Goal: Transaction & Acquisition: Purchase product/service

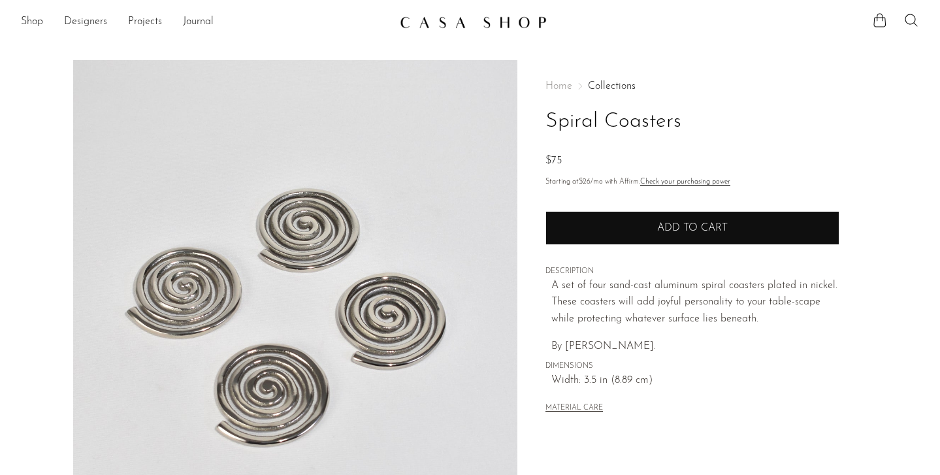
click at [639, 240] on button "Add to cart" at bounding box center [692, 228] width 294 height 34
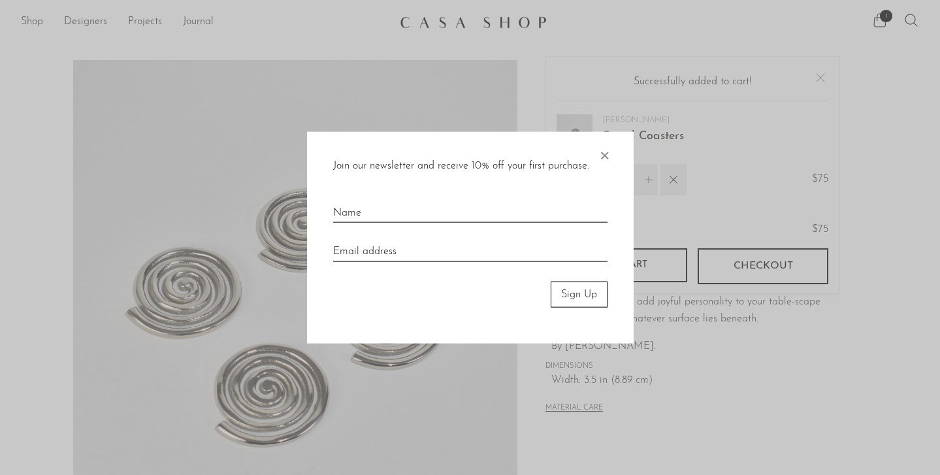
click at [388, 215] on input "text" at bounding box center [470, 208] width 274 height 29
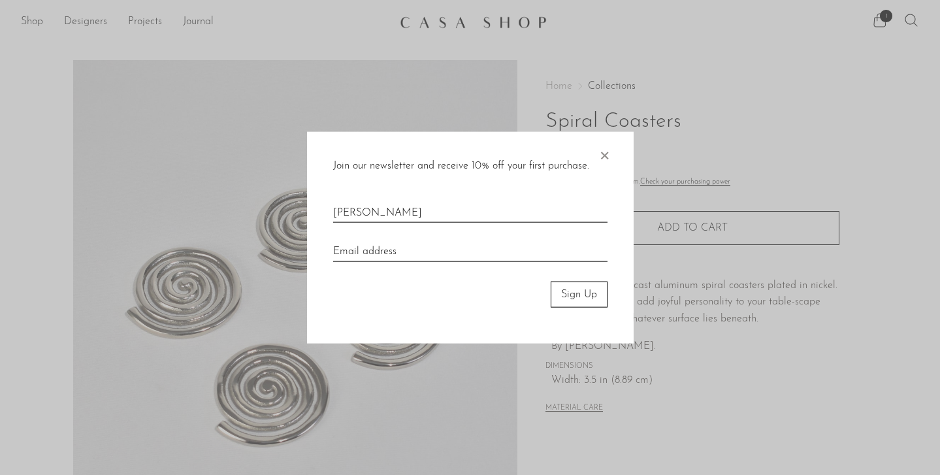
type input "Janelle Gutierrez"
click at [370, 249] on input "email" at bounding box center [470, 246] width 274 height 29
type input "jgpolish11@gmail.com"
click at [347, 308] on form "Join our newsletter and receive 10% off your first purchase. × Janelle Gutierre…" at bounding box center [470, 237] width 274 height 160
click at [579, 299] on button "Sign Up" at bounding box center [578, 294] width 57 height 26
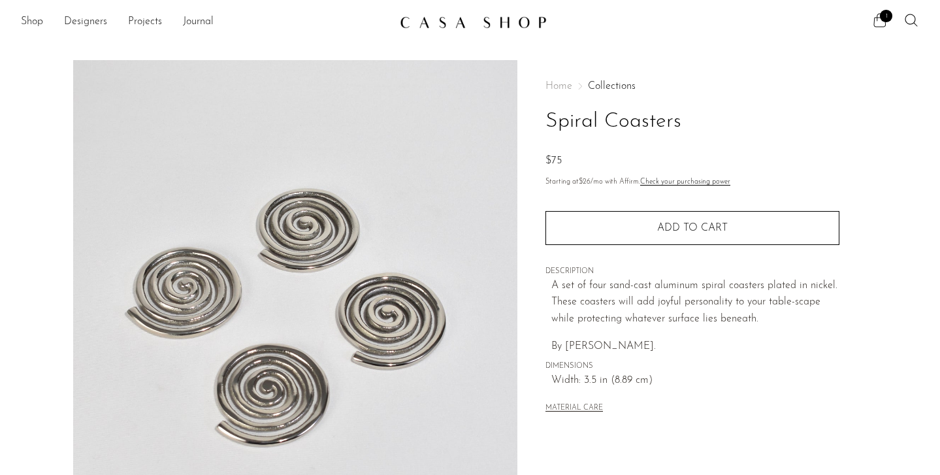
click at [879, 17] on icon at bounding box center [880, 20] width 16 height 16
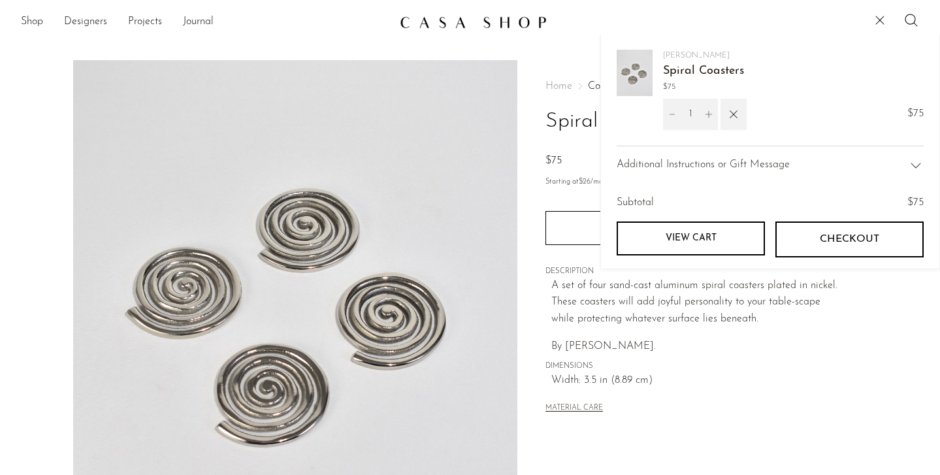
click at [728, 229] on link "View cart" at bounding box center [690, 238] width 148 height 34
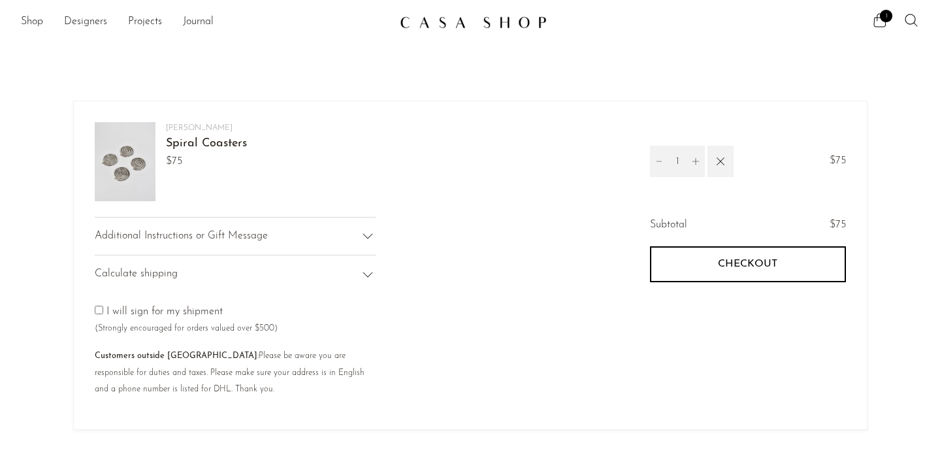
click at [693, 264] on button "Checkout" at bounding box center [748, 263] width 196 height 35
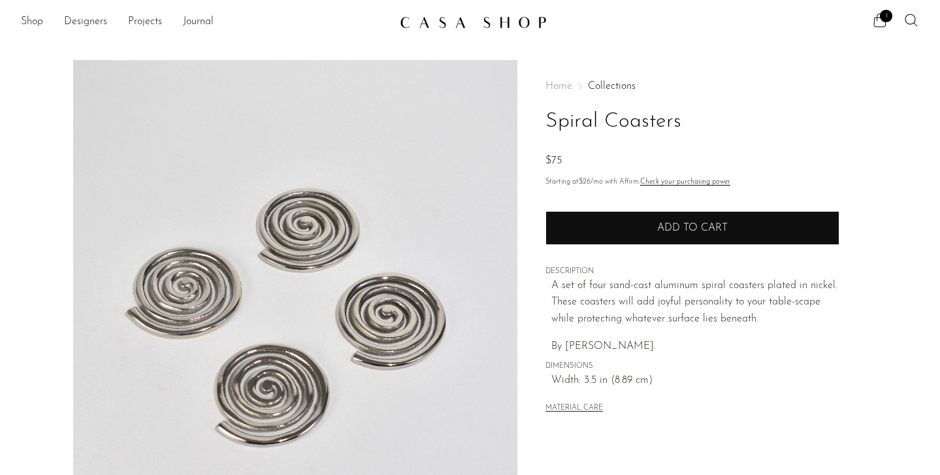
click at [630, 237] on button "Add to cart" at bounding box center [692, 228] width 294 height 34
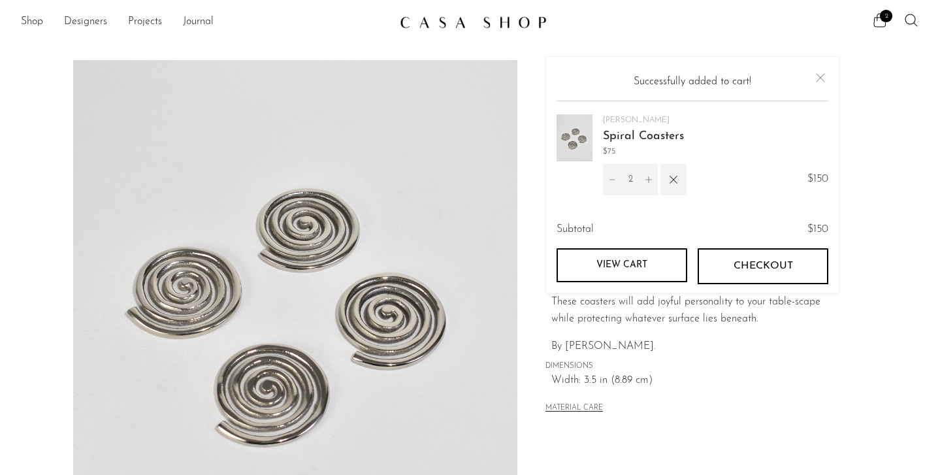
click at [609, 180] on icon "Decrement" at bounding box center [611, 179] width 9 height 9
type input "1"
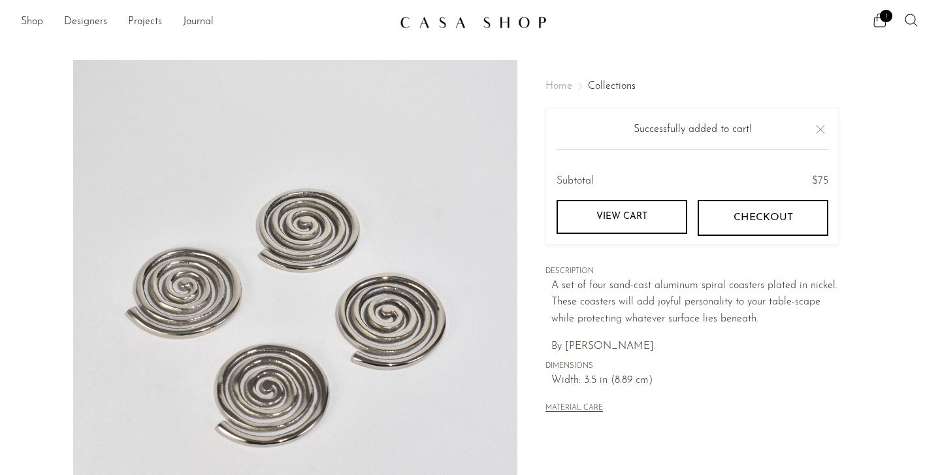
click at [420, 25] on img at bounding box center [473, 22] width 147 height 13
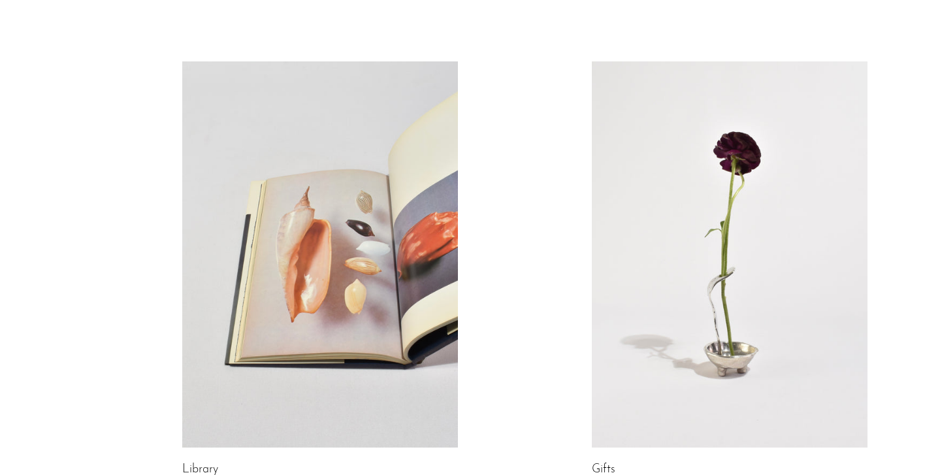
scroll to position [795, 0]
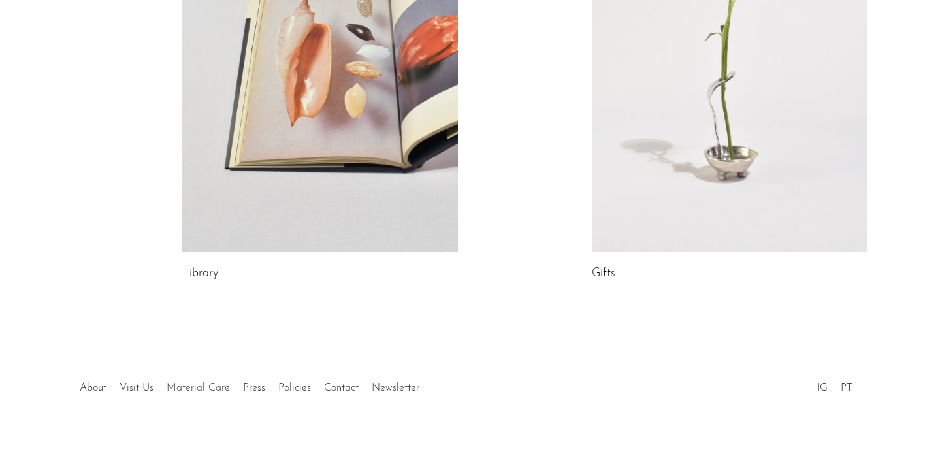
click at [189, 391] on link "Material Care" at bounding box center [198, 388] width 63 height 10
click at [637, 192] on link at bounding box center [730, 58] width 276 height 386
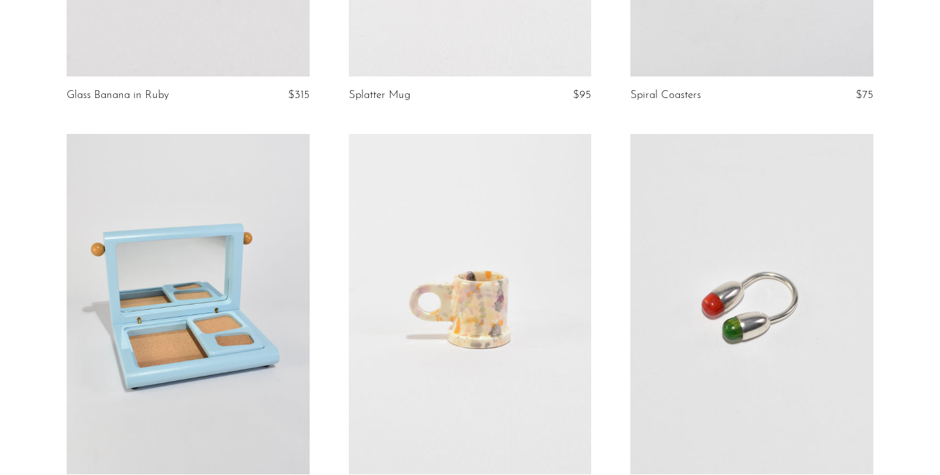
scroll to position [908, 0]
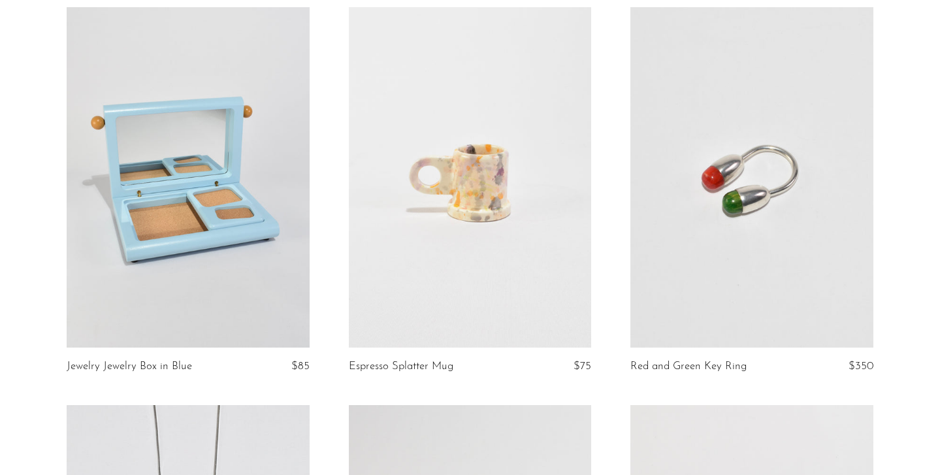
click at [193, 296] on link at bounding box center [188, 177] width 243 height 340
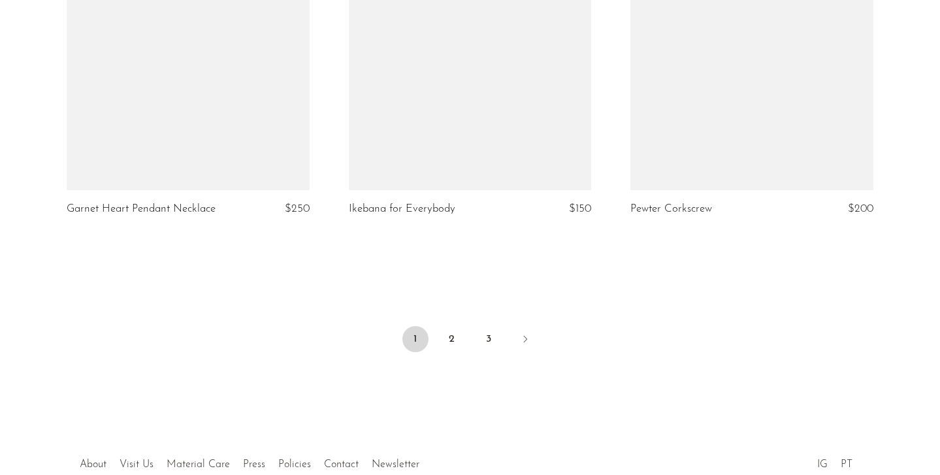
scroll to position [4746, 0]
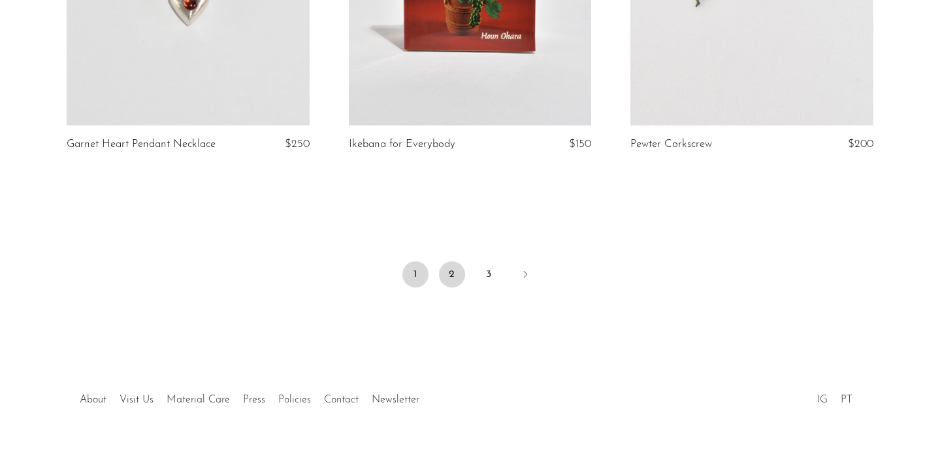
click at [451, 261] on link "2" at bounding box center [452, 274] width 26 height 26
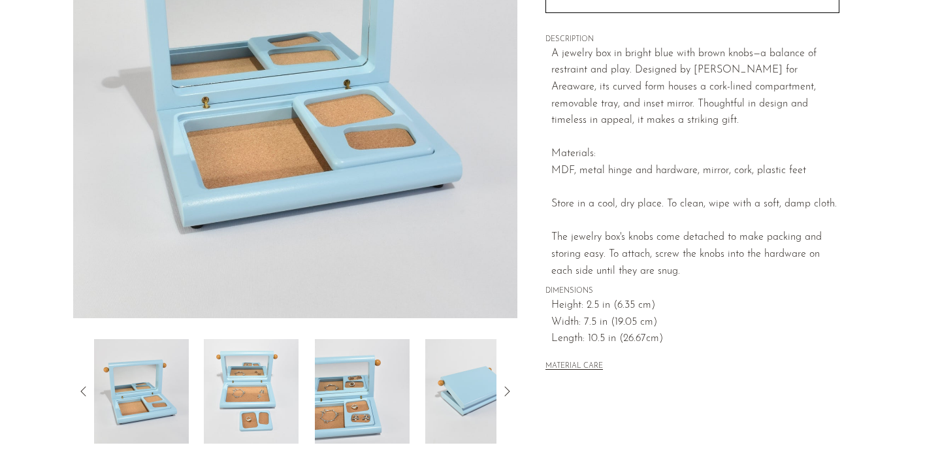
scroll to position [234, 0]
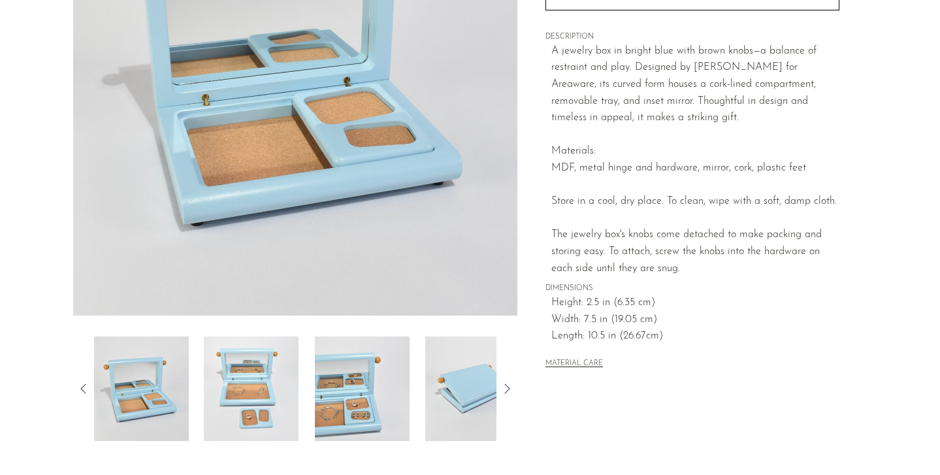
click at [249, 389] on img at bounding box center [251, 388] width 95 height 104
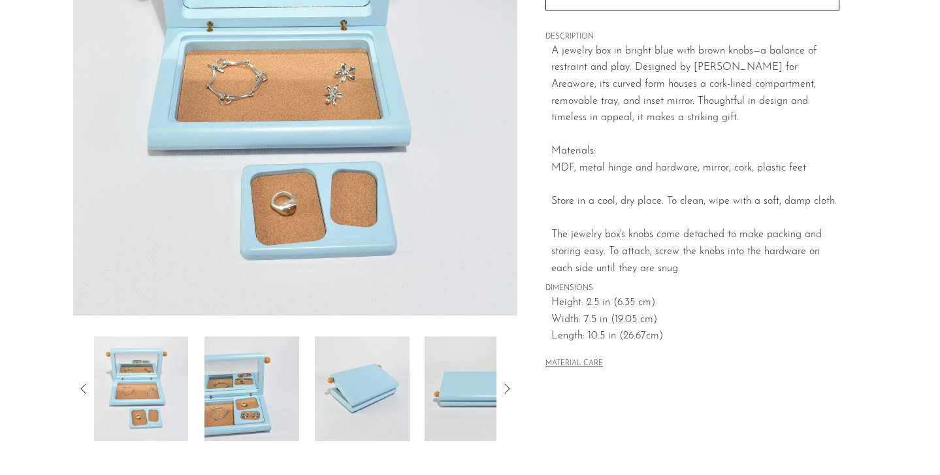
click at [304, 405] on div at bounding box center [295, 388] width 403 height 104
click at [272, 398] on img at bounding box center [251, 388] width 95 height 104
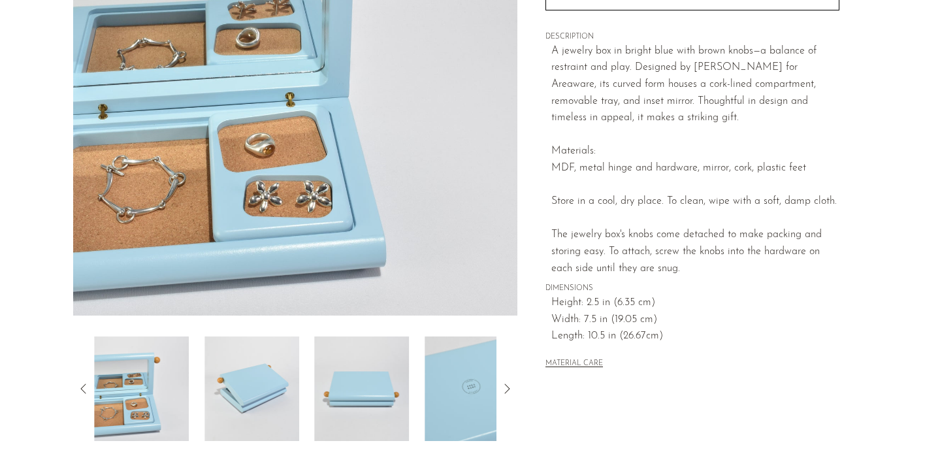
click at [272, 398] on img at bounding box center [251, 388] width 95 height 104
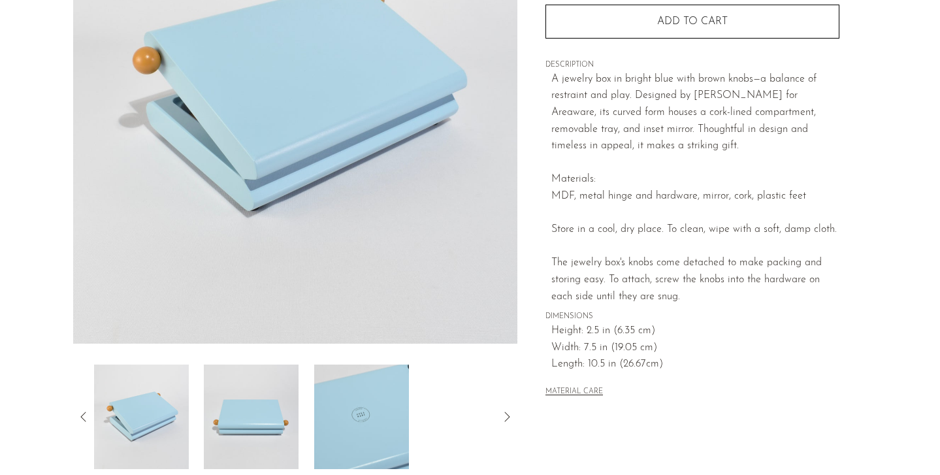
scroll to position [207, 0]
click at [272, 398] on img at bounding box center [251, 416] width 95 height 104
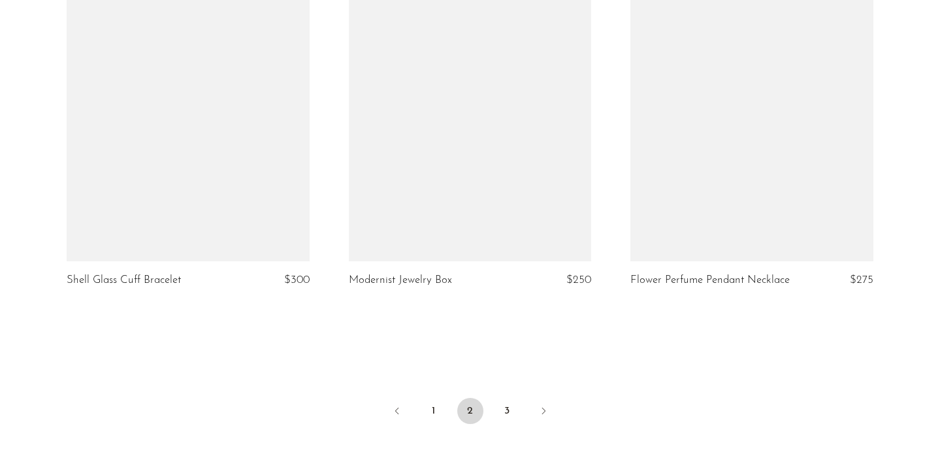
scroll to position [4596, 0]
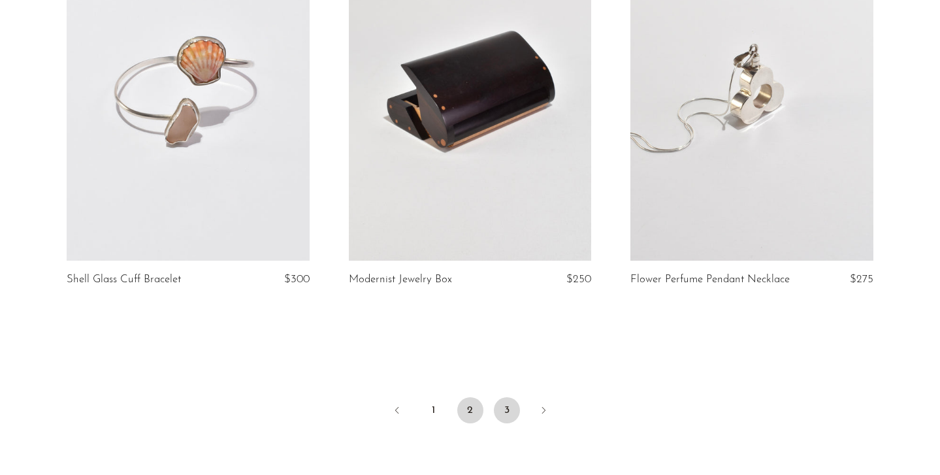
click at [509, 397] on link "3" at bounding box center [507, 410] width 26 height 26
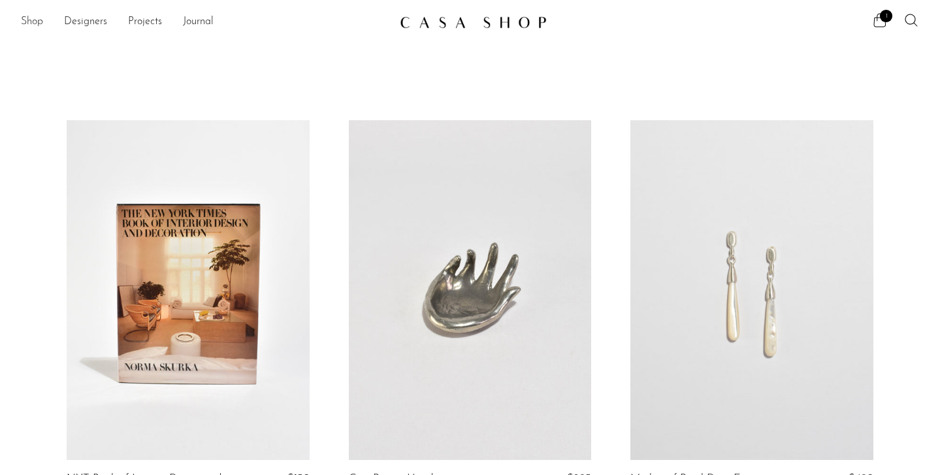
click at [29, 20] on link "Shop" at bounding box center [32, 22] width 22 height 17
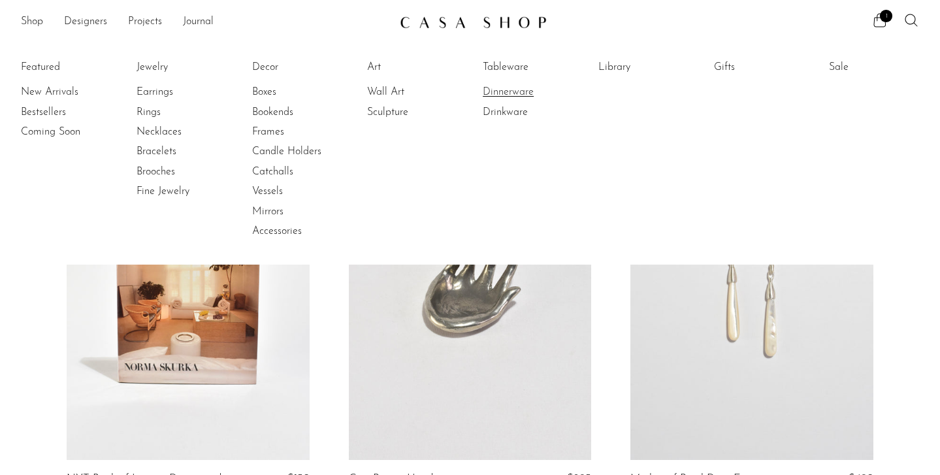
click at [518, 94] on link "Dinnerware" at bounding box center [532, 92] width 98 height 14
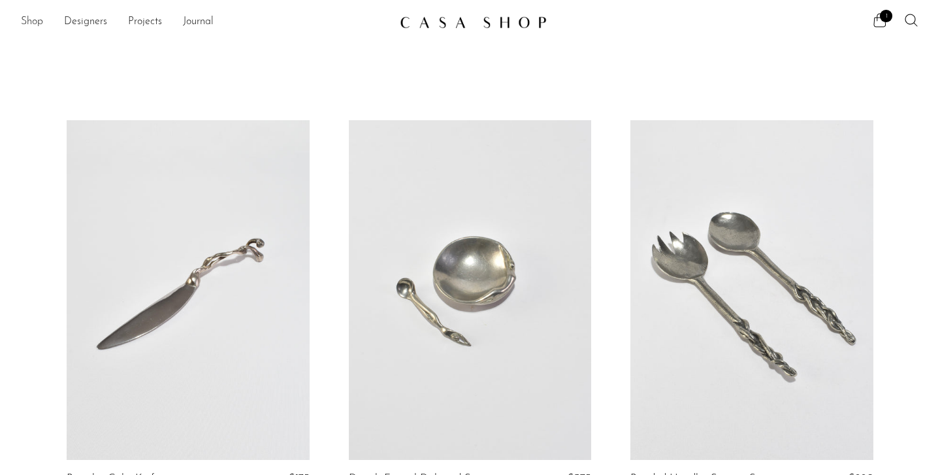
click at [39, 23] on link "Shop" at bounding box center [32, 22] width 22 height 17
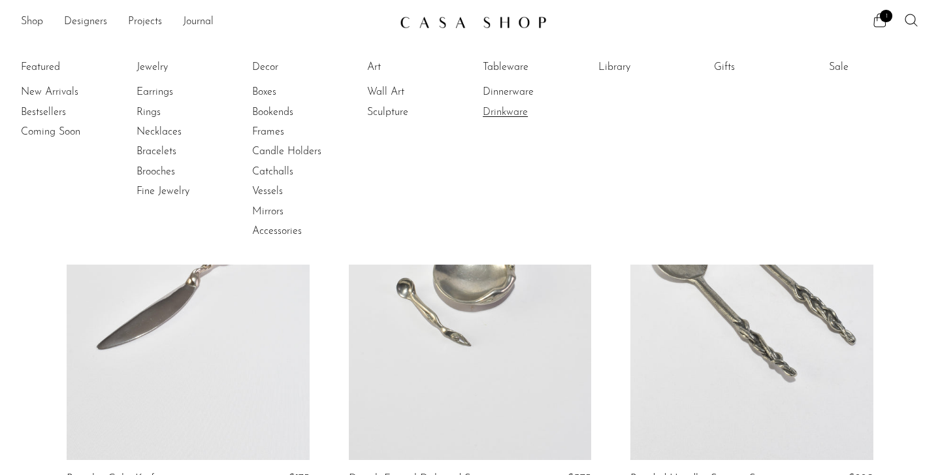
click at [497, 109] on link "Drinkware" at bounding box center [532, 112] width 98 height 14
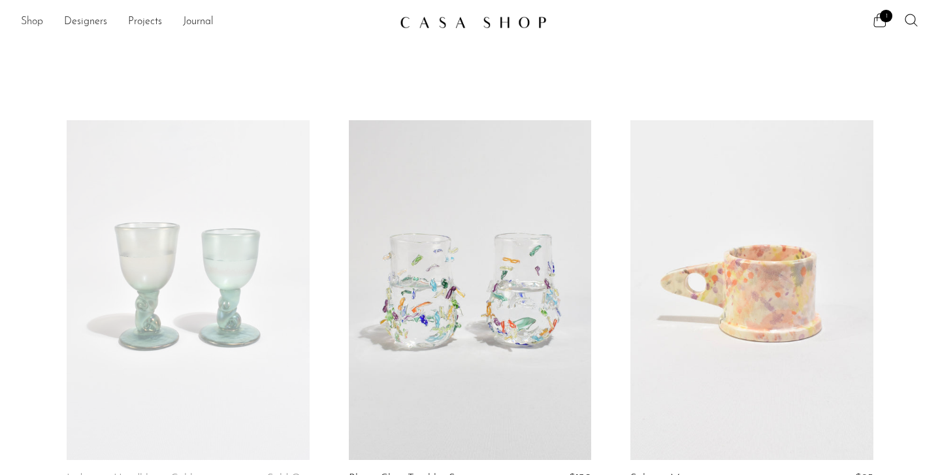
click at [33, 25] on link "Shop" at bounding box center [32, 22] width 22 height 17
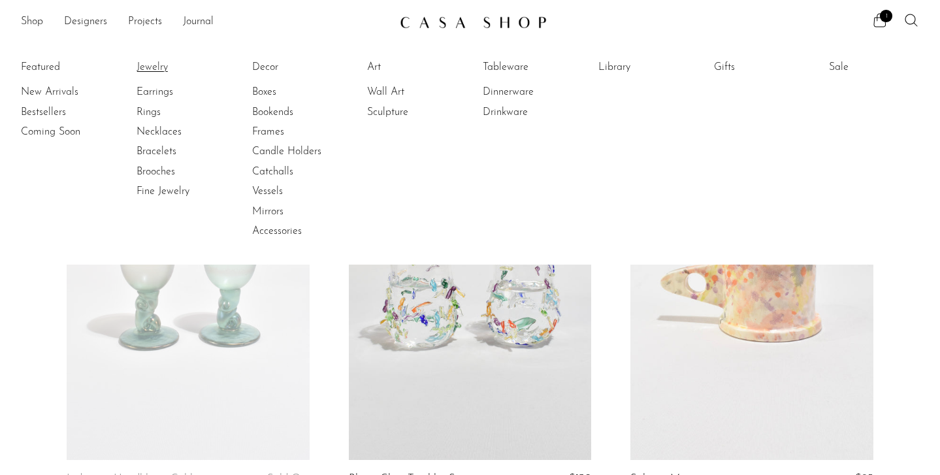
click at [152, 69] on link "Jewelry" at bounding box center [185, 67] width 98 height 14
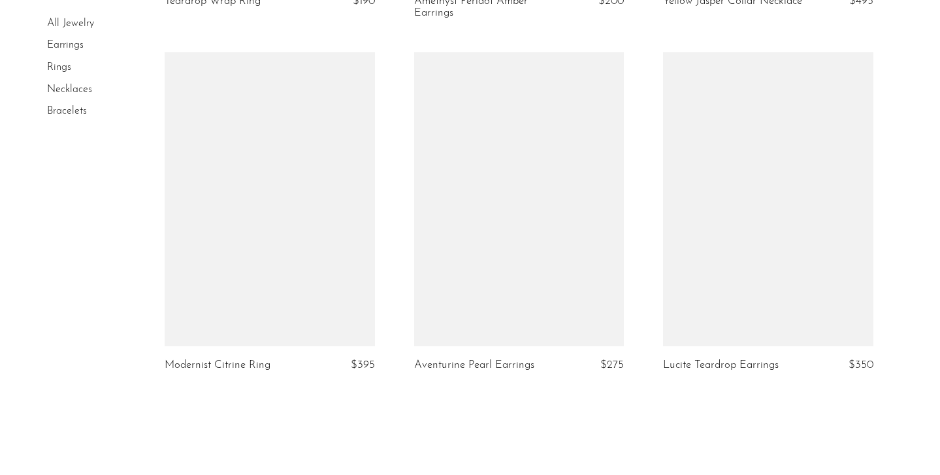
scroll to position [4056, 0]
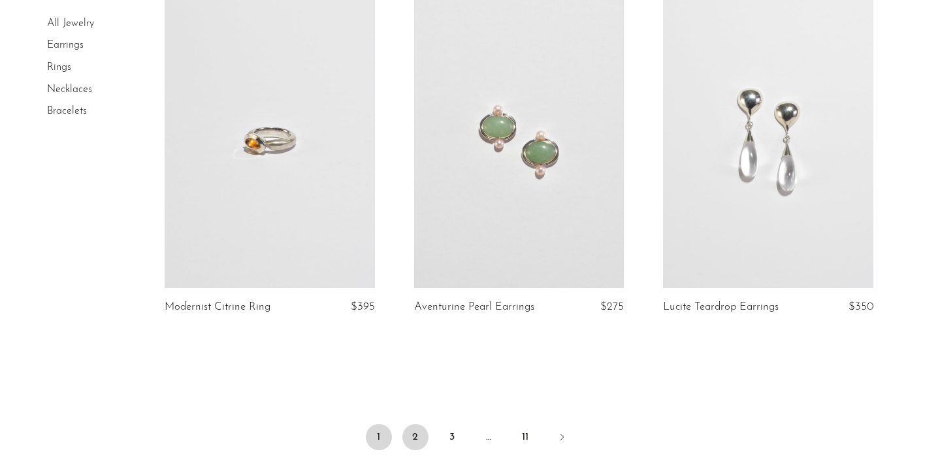
click at [421, 438] on link "2" at bounding box center [415, 437] width 26 height 26
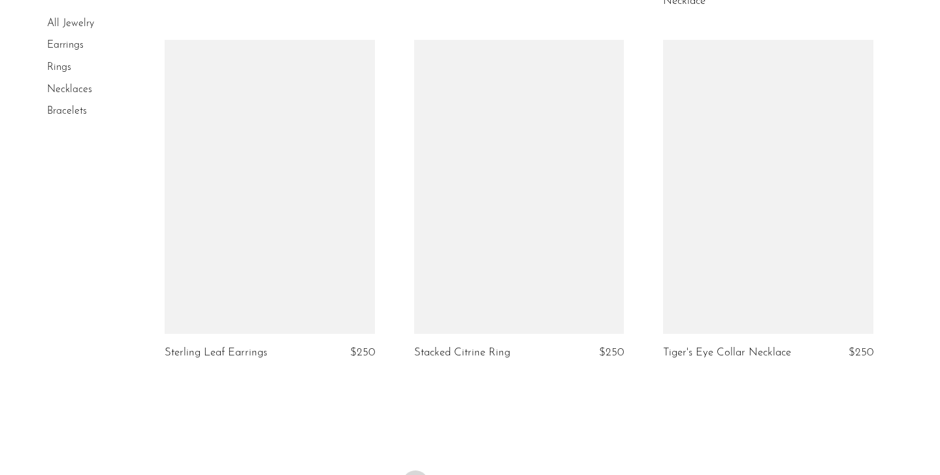
scroll to position [4143, 0]
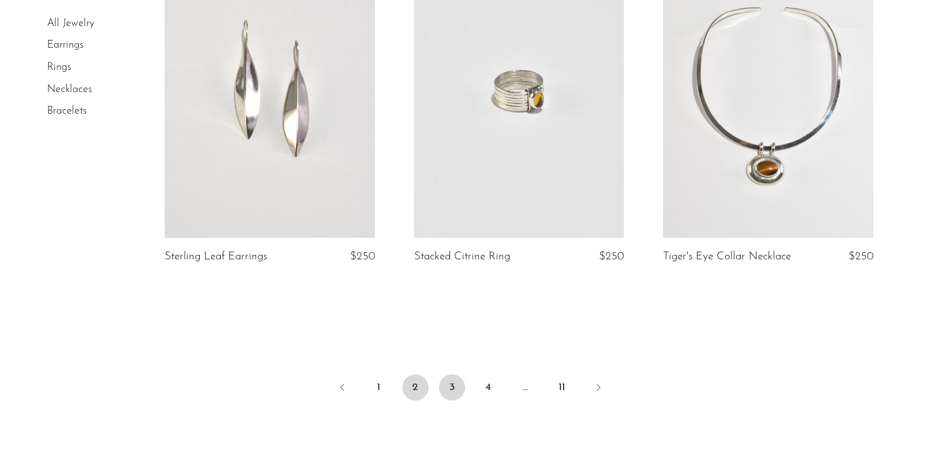
click at [455, 390] on link "3" at bounding box center [452, 387] width 26 height 26
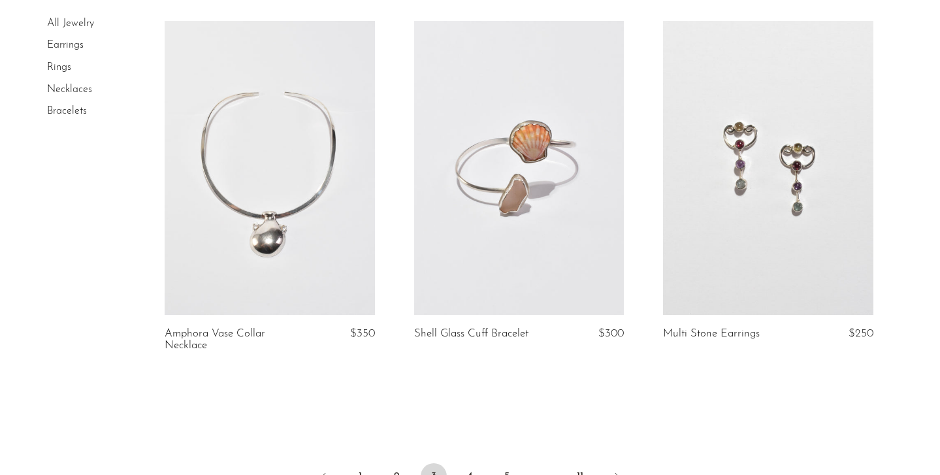
scroll to position [4243, 0]
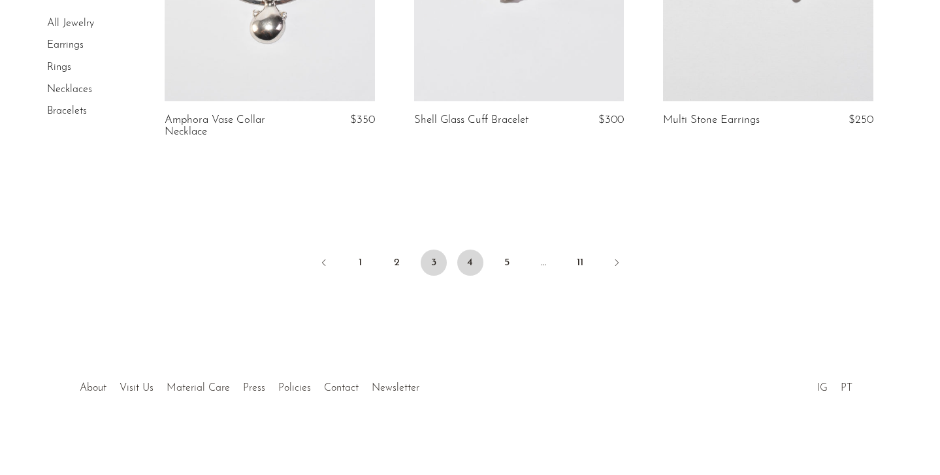
click at [470, 259] on link "4" at bounding box center [470, 262] width 26 height 26
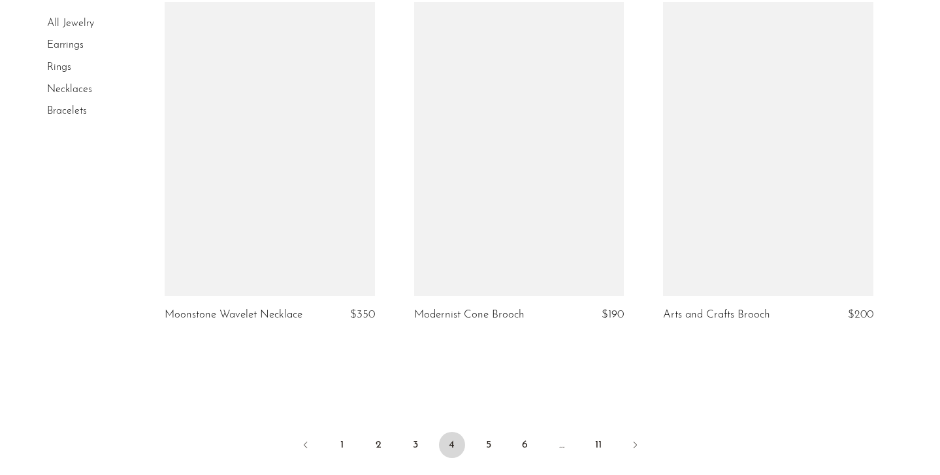
scroll to position [4050, 0]
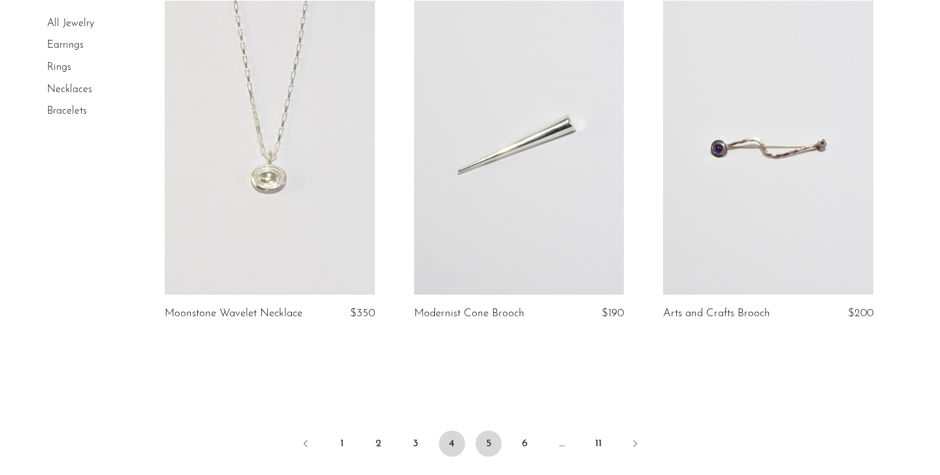
click at [490, 451] on link "5" at bounding box center [488, 443] width 26 height 26
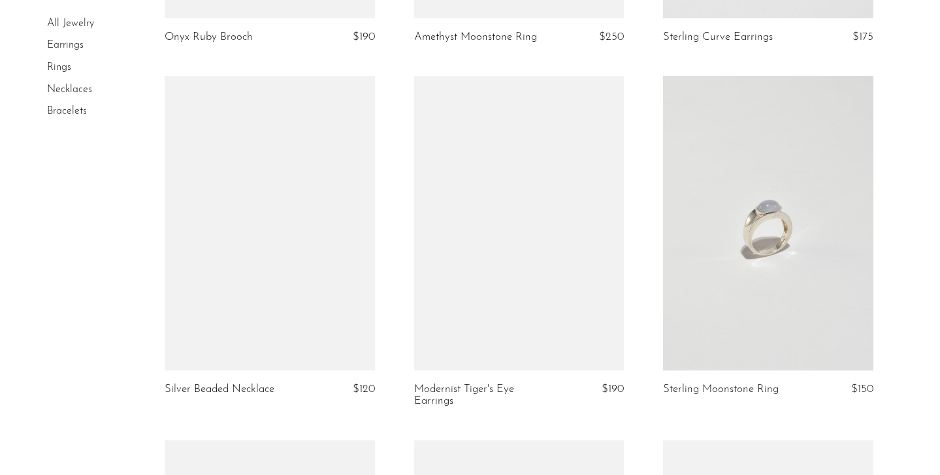
scroll to position [2261, 0]
